Goal: Book appointment/travel/reservation

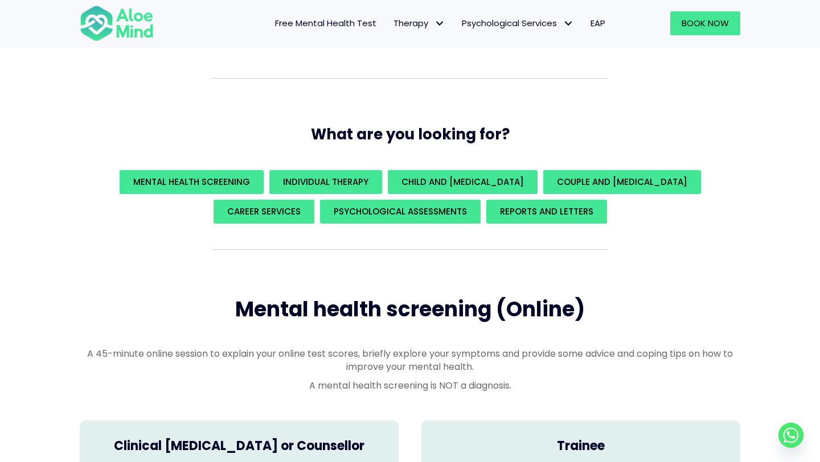
scroll to position [69, 0]
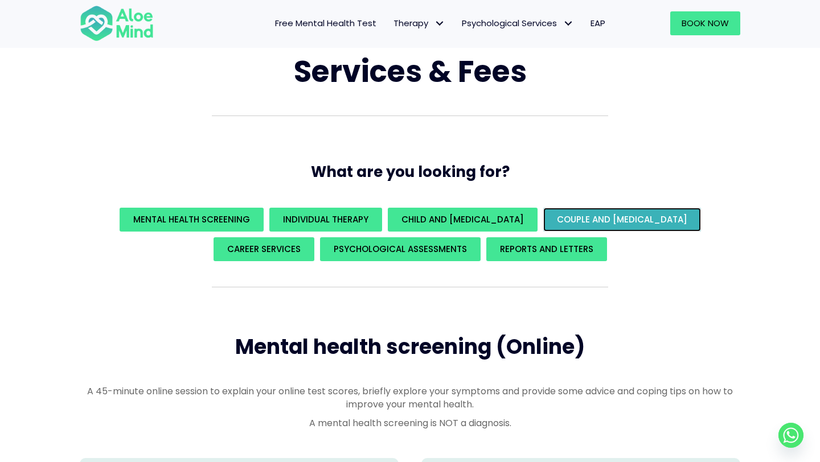
click at [557, 222] on span "Couple and [MEDICAL_DATA]" at bounding box center [622, 219] width 130 height 12
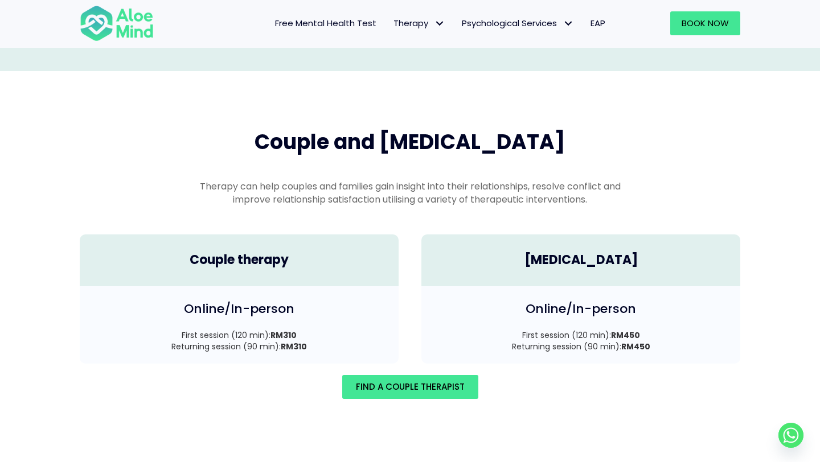
scroll to position [1572, 0]
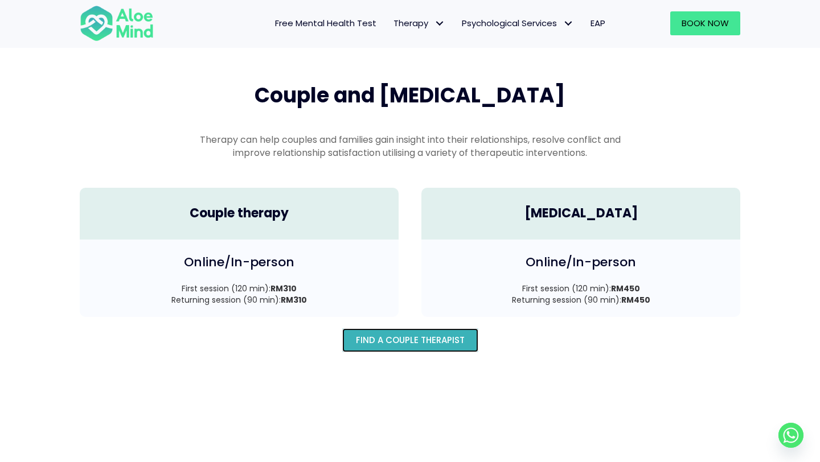
click at [374, 334] on span "Find A Couple Therapist" at bounding box center [410, 340] width 109 height 12
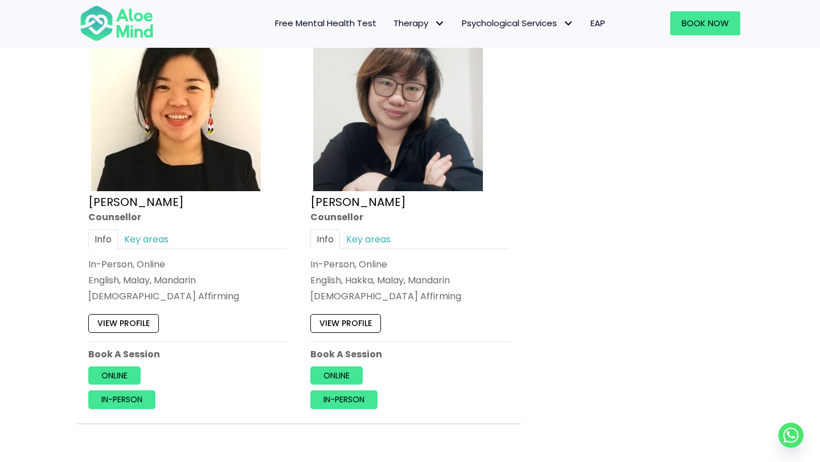
scroll to position [1049, 0]
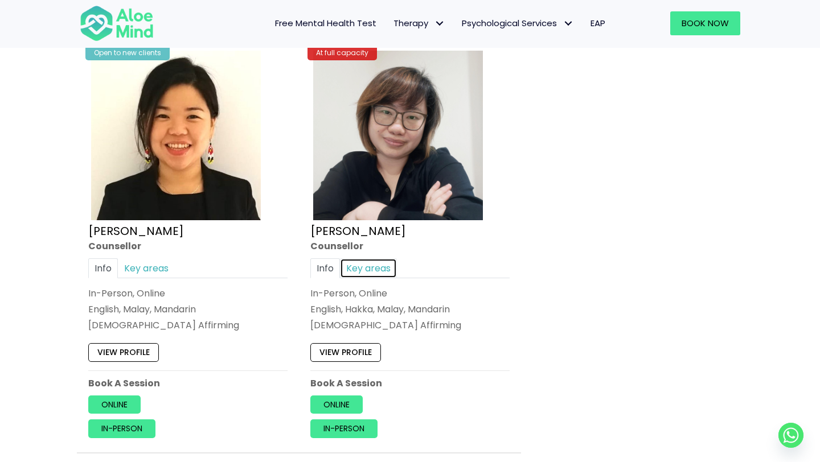
click at [366, 271] on link "Key areas" at bounding box center [368, 268] width 57 height 20
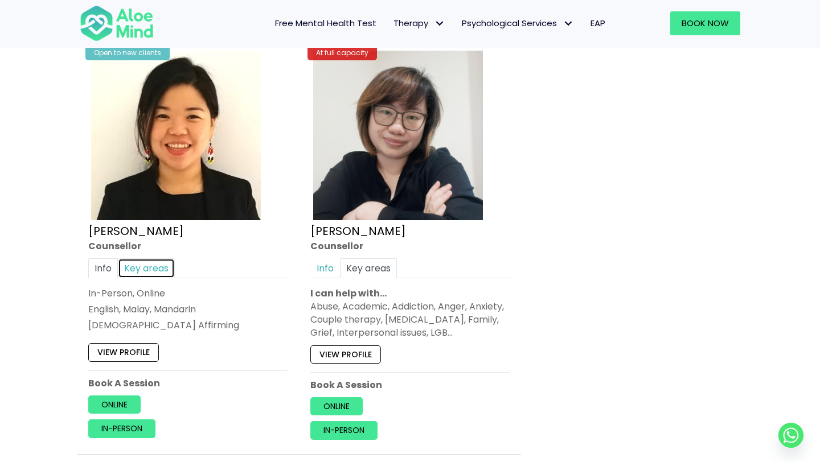
click at [135, 268] on link "Key areas" at bounding box center [146, 268] width 57 height 20
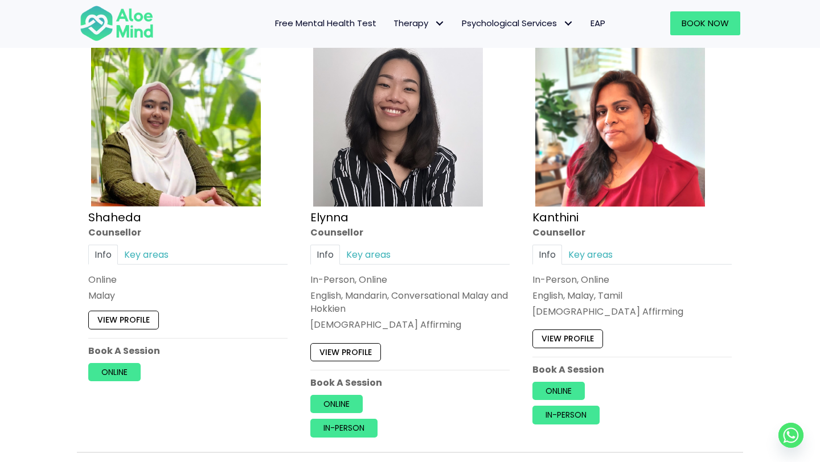
scroll to position [630, 0]
click at [582, 258] on link "Key areas" at bounding box center [590, 254] width 57 height 20
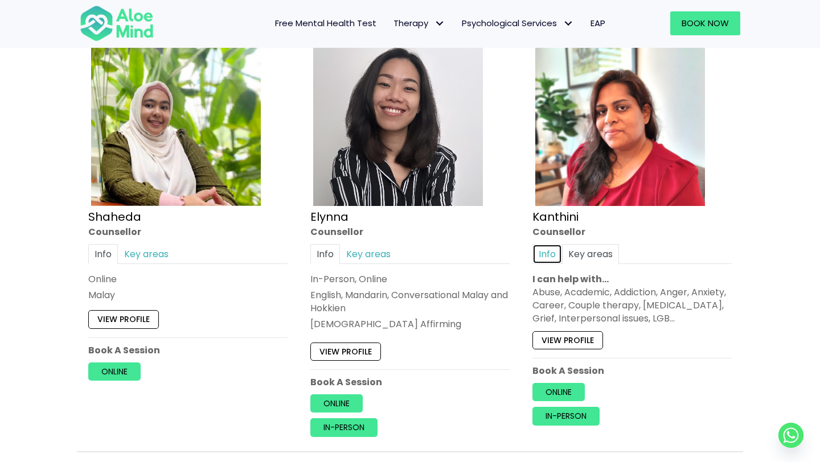
click at [553, 252] on link "Info" at bounding box center [547, 254] width 30 height 20
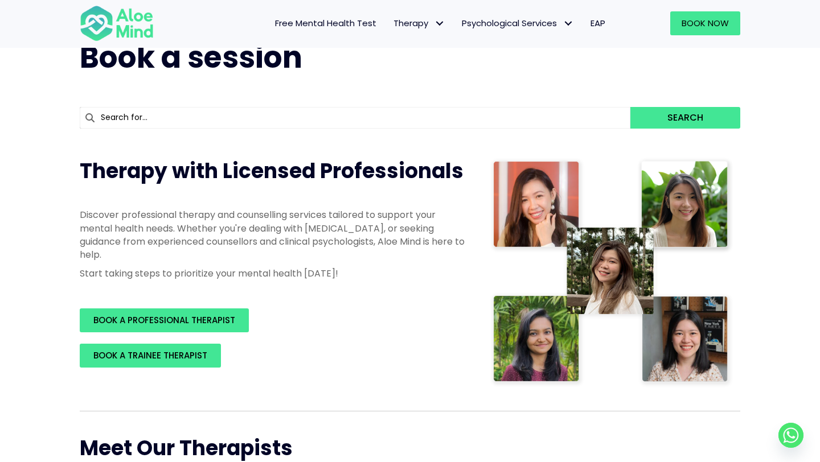
scroll to position [46, 0]
